Goal: Task Accomplishment & Management: Manage account settings

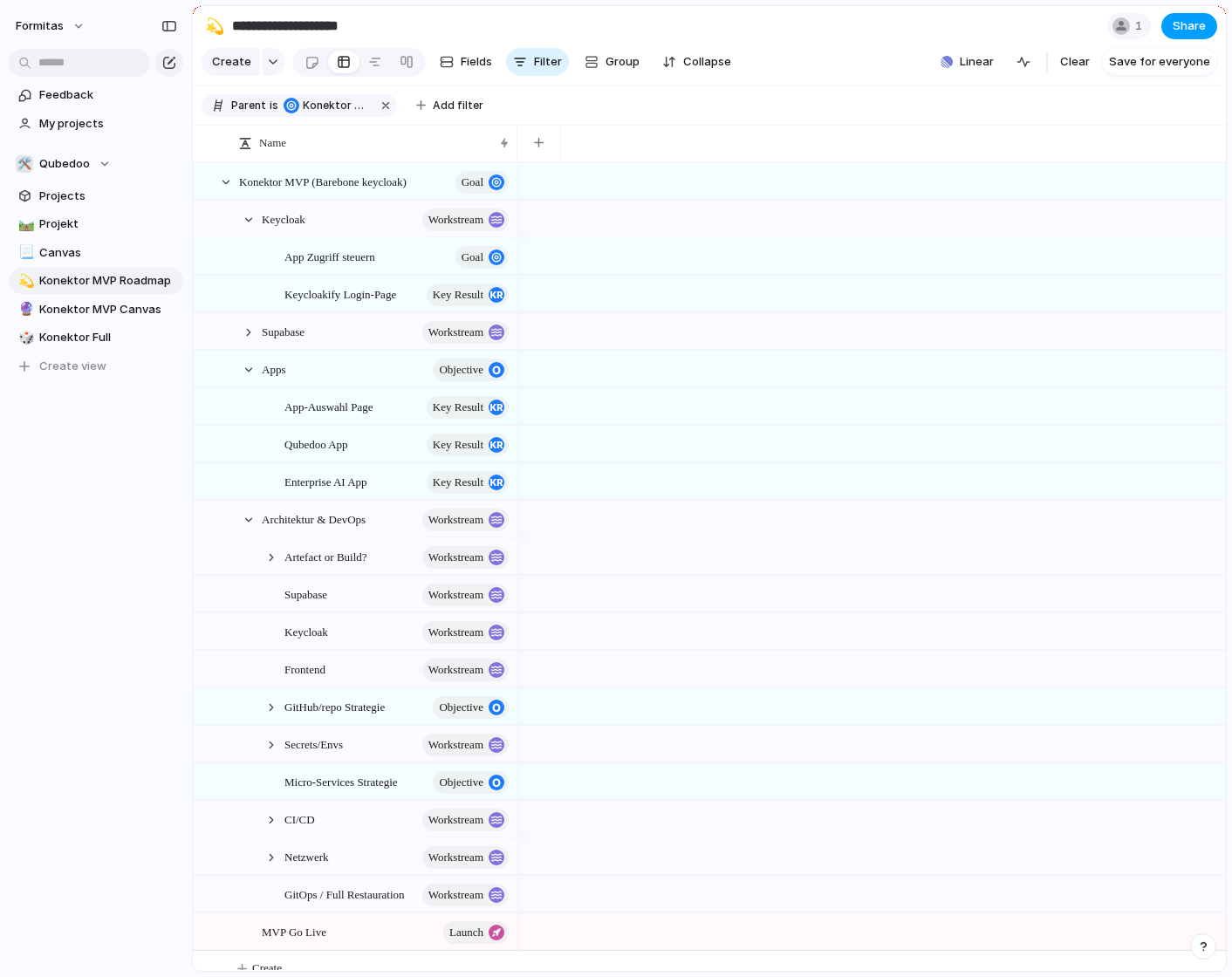
click at [1191, 34] on span "Share" at bounding box center [1189, 27] width 33 height 18
drag, startPoint x: 1193, startPoint y: 33, endPoint x: 669, endPoint y: 56, distance: 524.5
click at [1195, 33] on div "Share ' Konektor MVP Roadmap ' Anyone at Formitas Full access Public users with…" at bounding box center [616, 488] width 1232 height 977
click at [39, 28] on span "Formitas" at bounding box center [39, 27] width 48 height 18
click at [111, 94] on span "Invite members" at bounding box center [82, 93] width 84 height 18
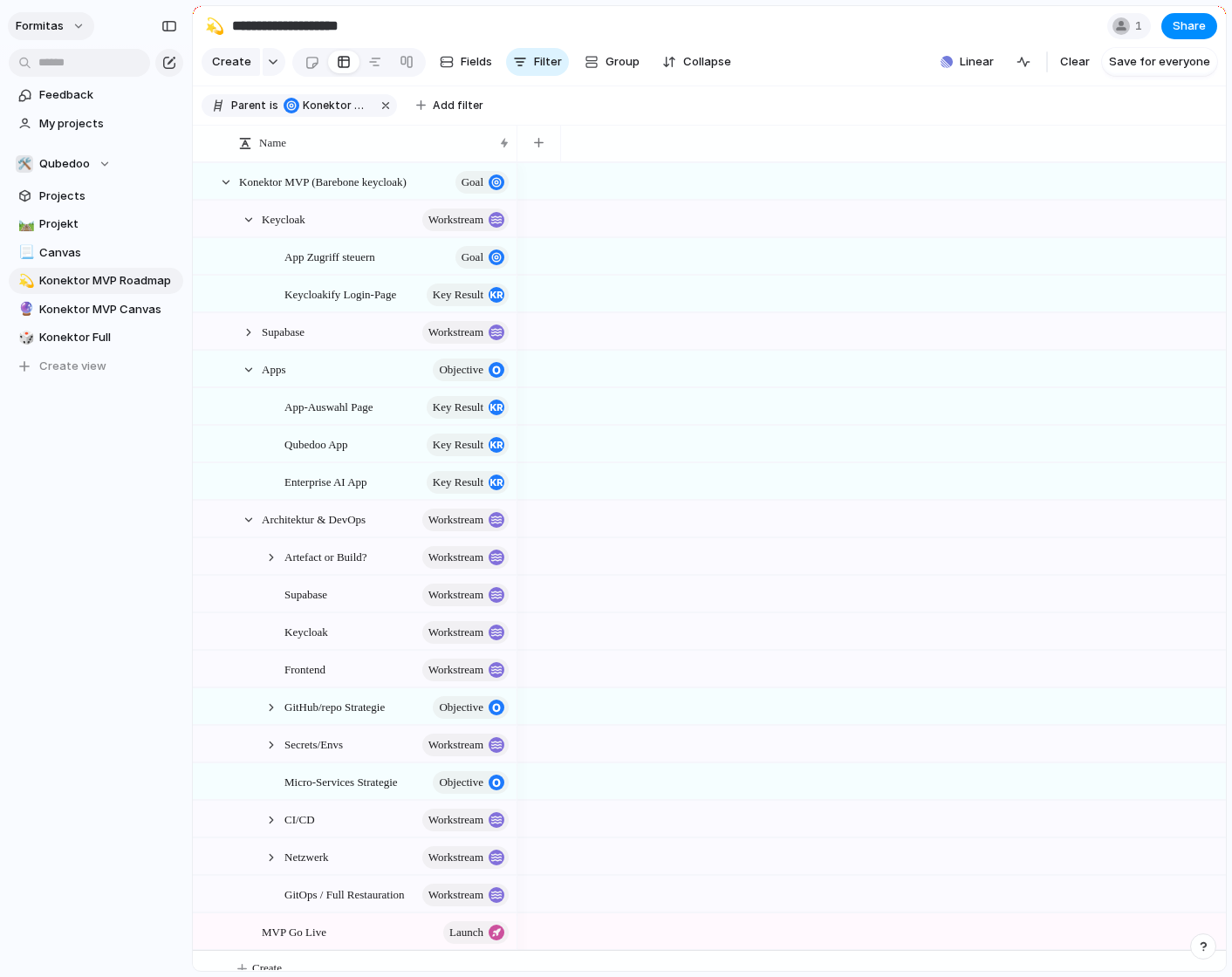
click at [80, 27] on button "Formitas" at bounding box center [51, 26] width 87 height 28
click at [81, 102] on li "Invite members" at bounding box center [84, 93] width 145 height 28
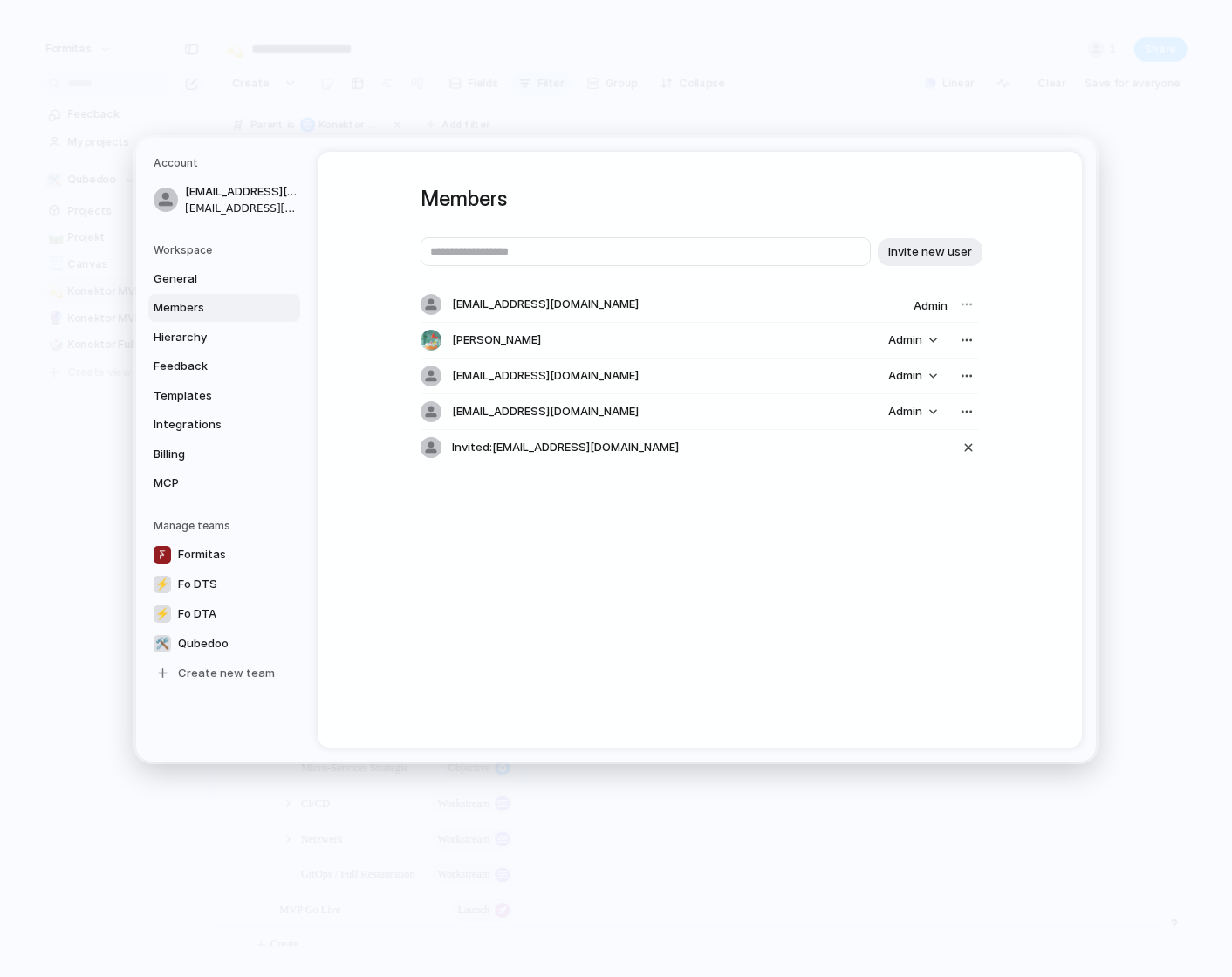
click at [765, 634] on div "Members Invite new user [EMAIL_ADDRESS][DOMAIN_NAME] Admin [PERSON_NAME] Admin …" at bounding box center [700, 449] width 765 height 595
click at [691, 569] on div "Members Invite new user [EMAIL_ADDRESS][DOMAIN_NAME] Admin [PERSON_NAME] Admin …" at bounding box center [700, 449] width 765 height 595
click at [967, 450] on div "button" at bounding box center [968, 447] width 16 height 21
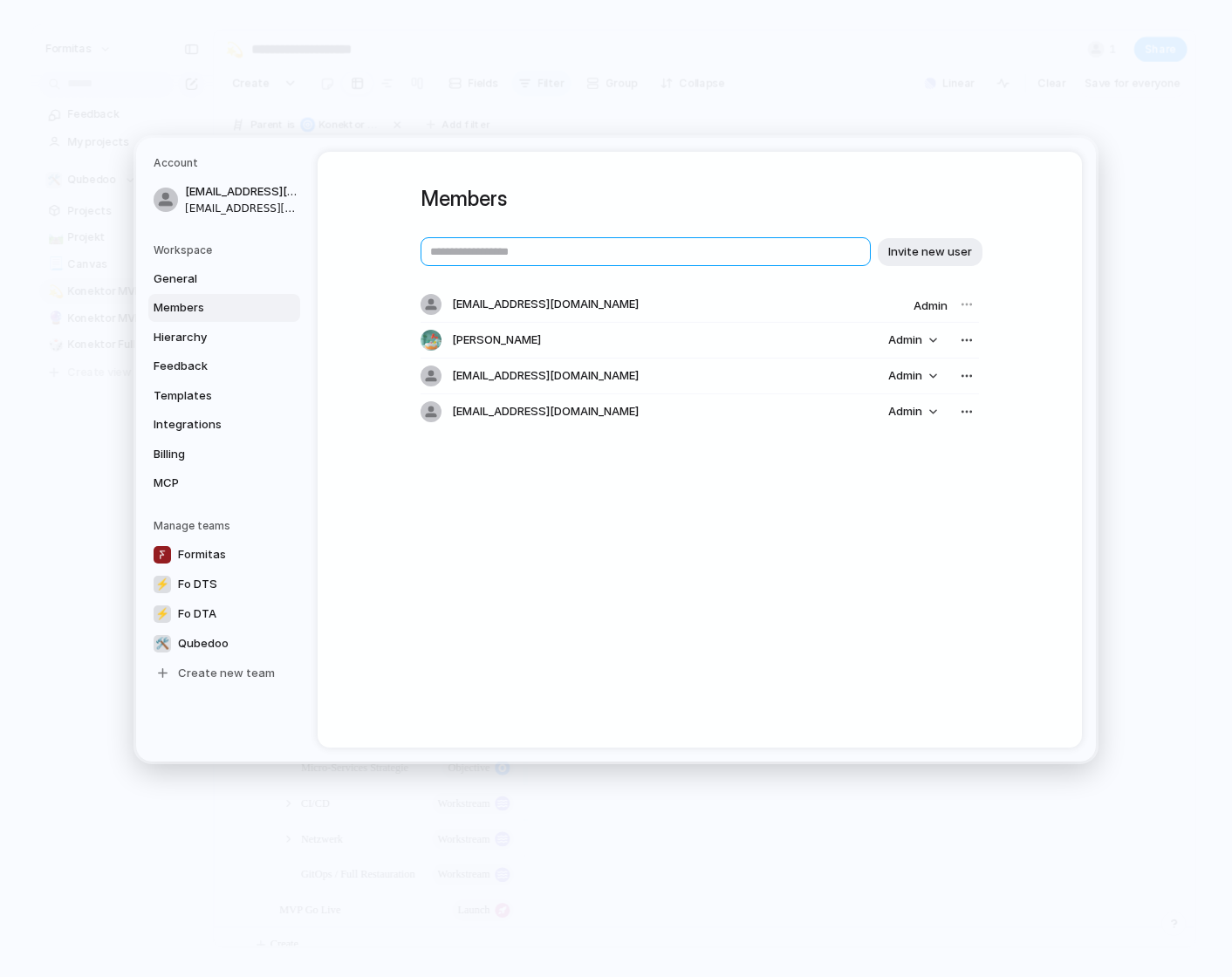
click at [611, 250] on input "text" at bounding box center [645, 251] width 450 height 29
type input "**********"
click at [896, 247] on span "Invite new user" at bounding box center [929, 251] width 84 height 18
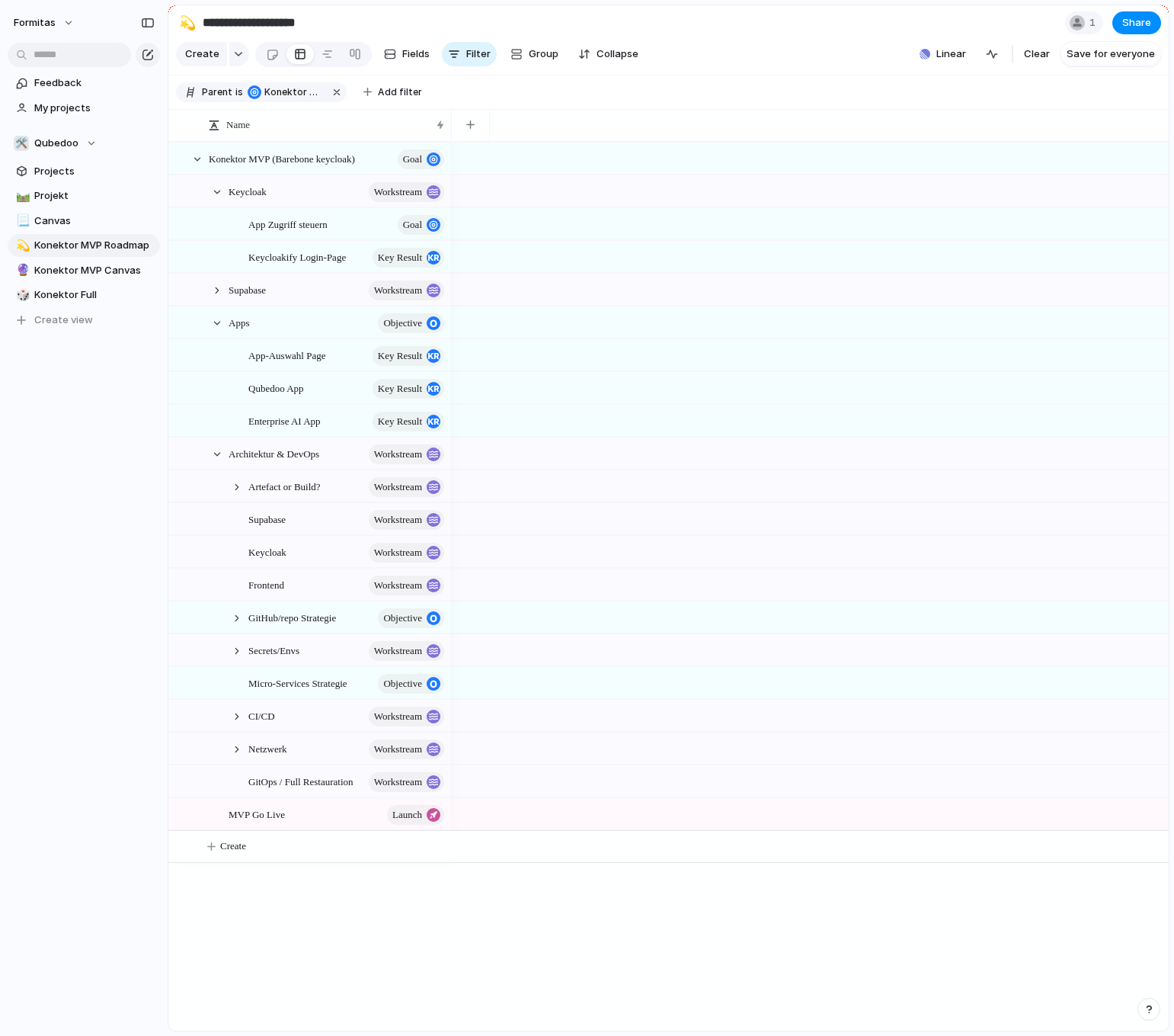
click at [101, 566] on div "Formitas Feedback My projects 🛠️ Qubedoo Projects 🛤️ Projekt 📃 Canvas 💫 Konekto…" at bounding box center [83, 518] width 168 height 1036
